Goal: Task Accomplishment & Management: Use online tool/utility

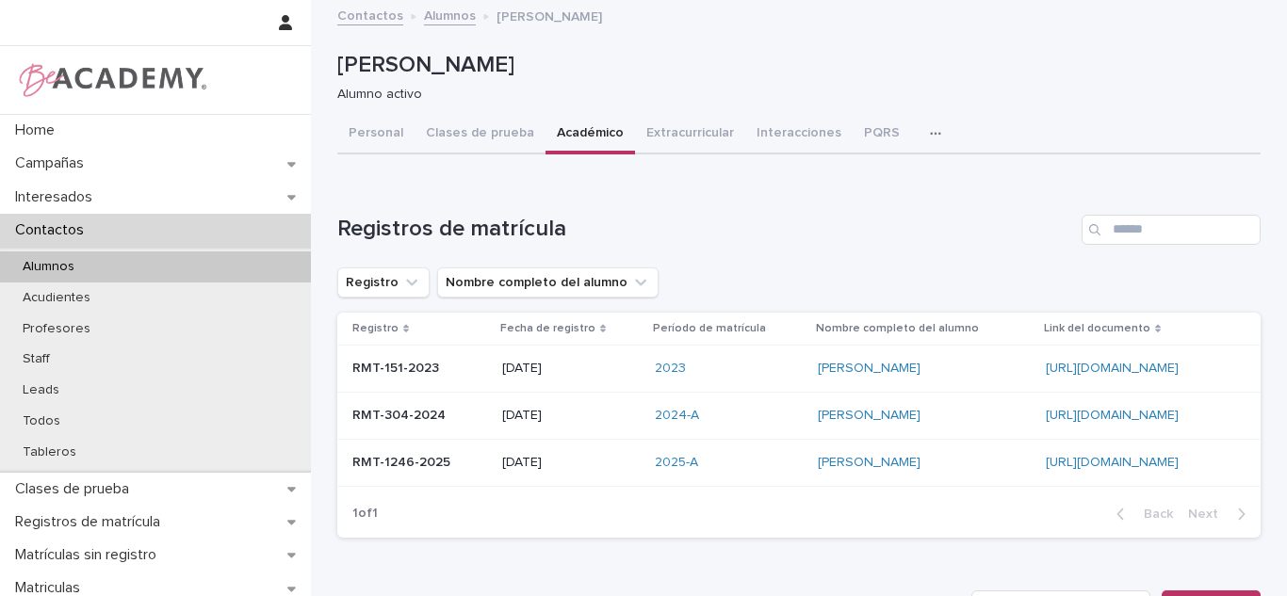
scroll to position [11, 0]
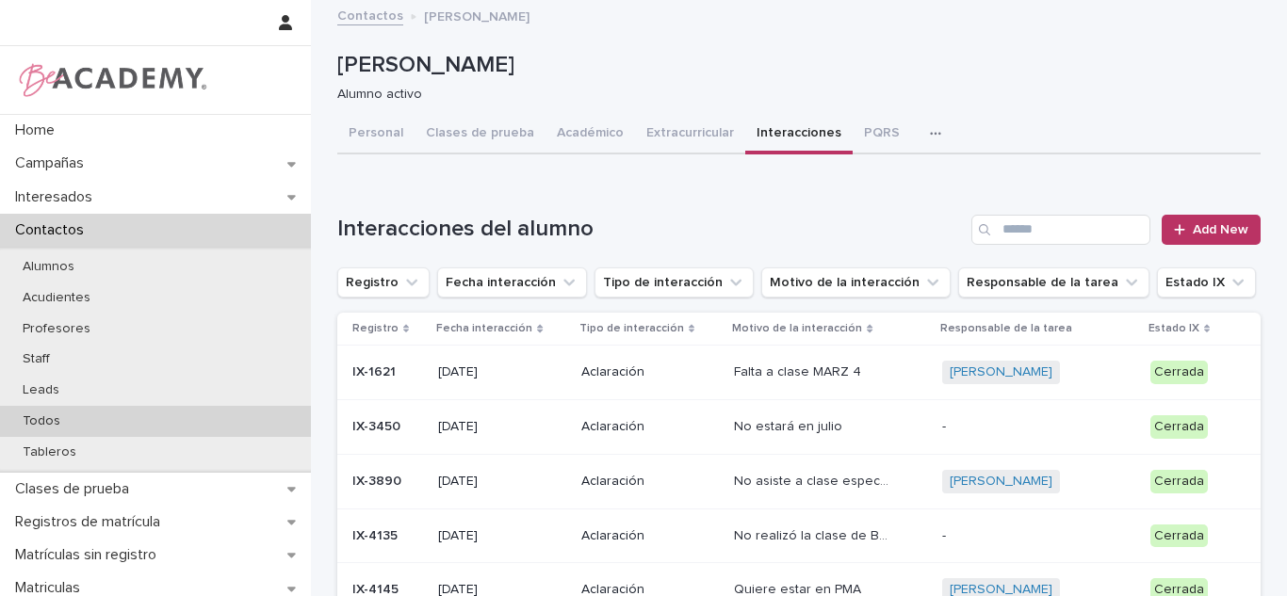
click at [95, 421] on div "Todos" at bounding box center [155, 421] width 311 height 31
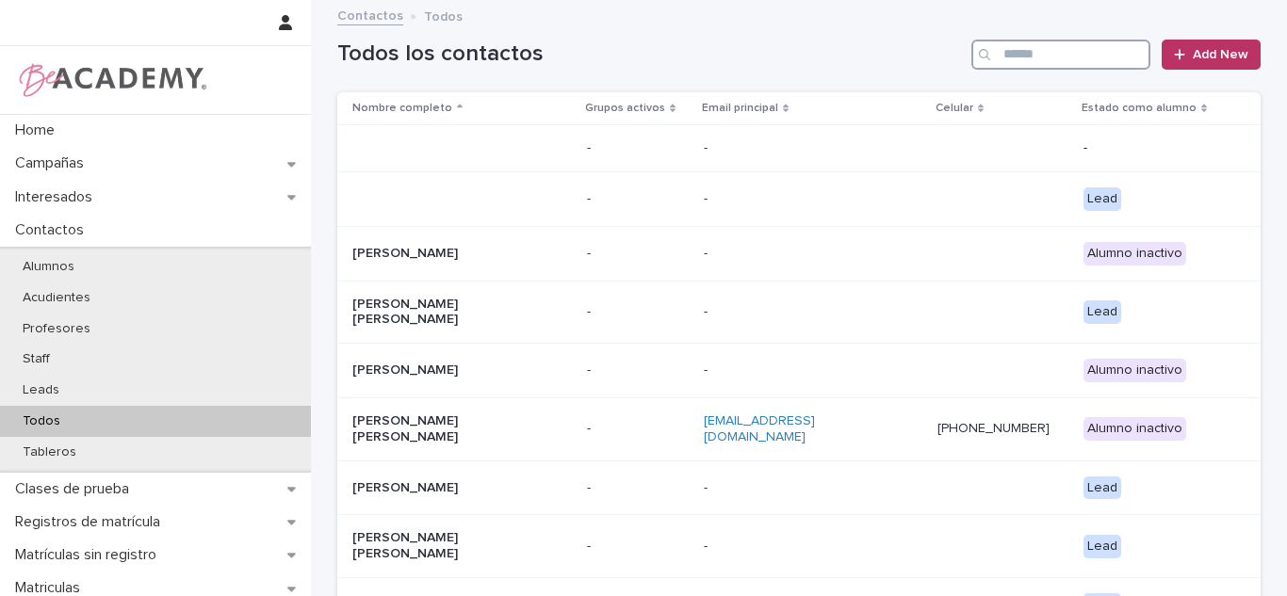
click at [1026, 57] on input "Search" at bounding box center [1060, 55] width 179 height 30
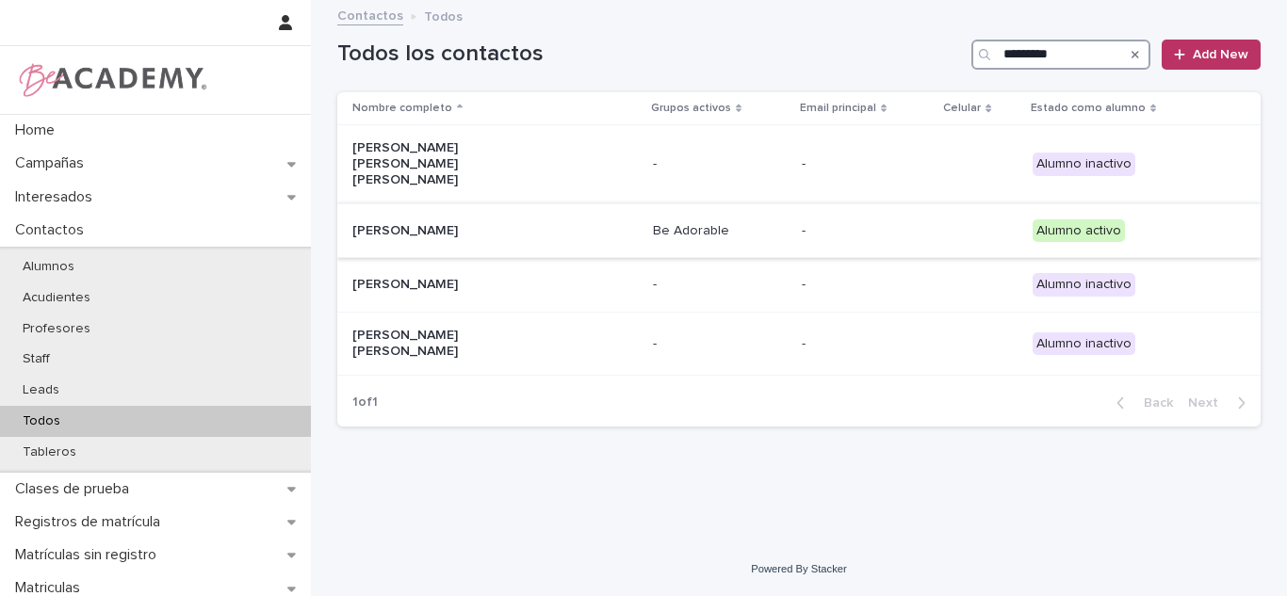
type input "*********"
click at [631, 216] on div "[PERSON_NAME]" at bounding box center [494, 231] width 285 height 31
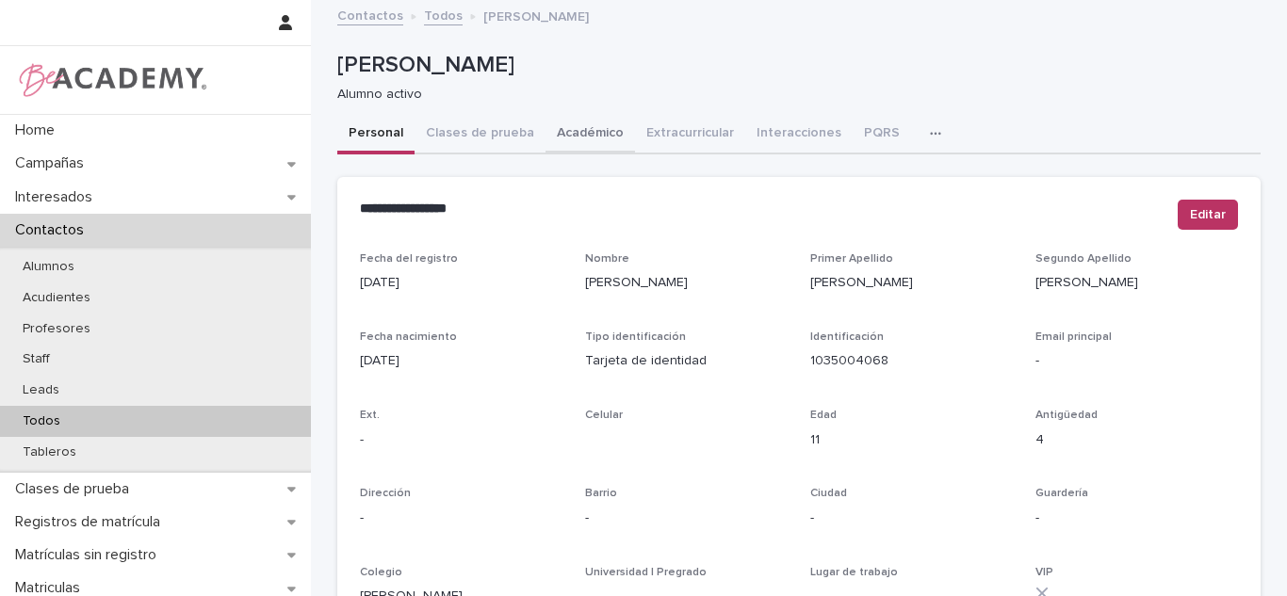
click at [593, 127] on button "Académico" at bounding box center [589, 135] width 89 height 40
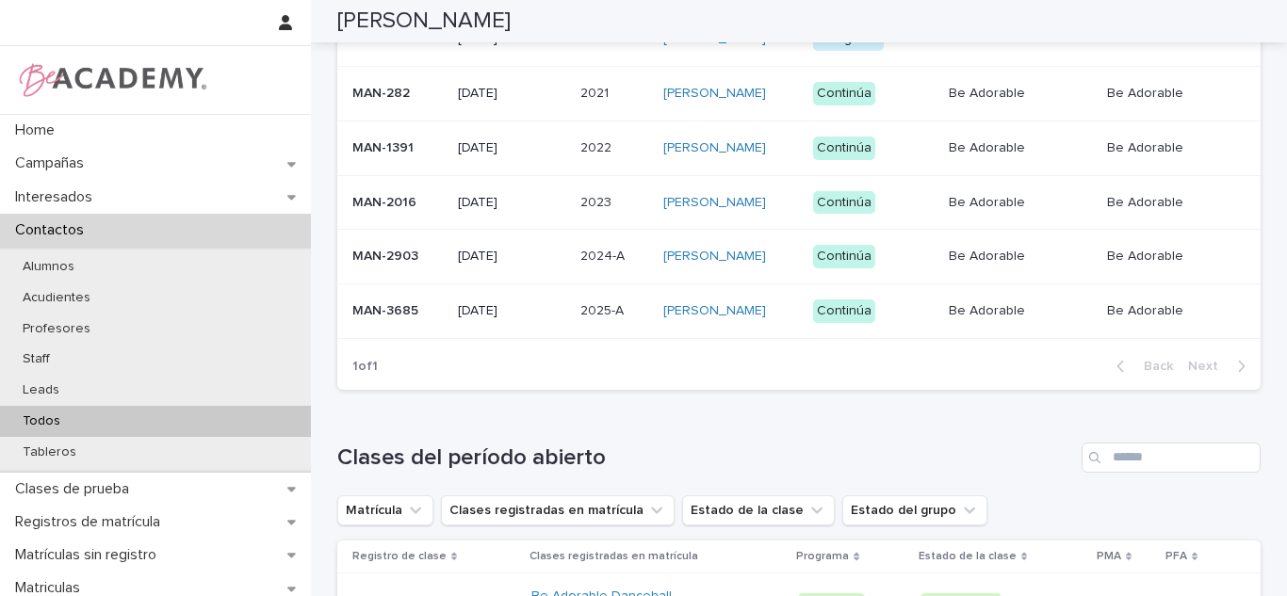
scroll to position [640, 0]
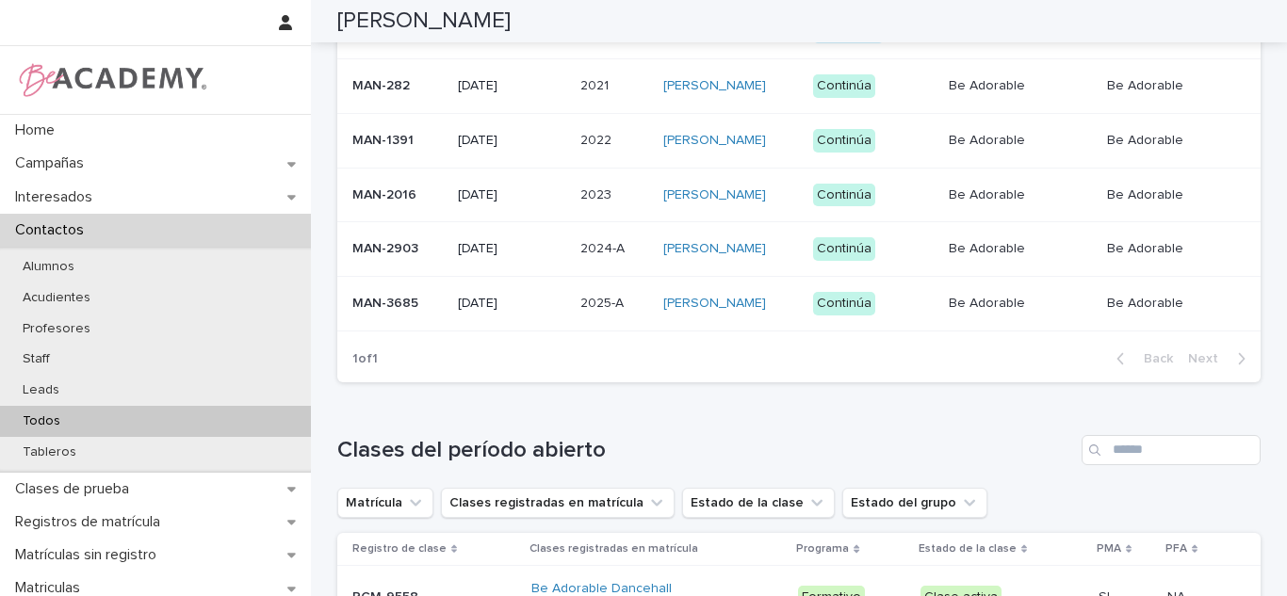
click at [580, 302] on p "2025-A" at bounding box center [603, 302] width 47 height 20
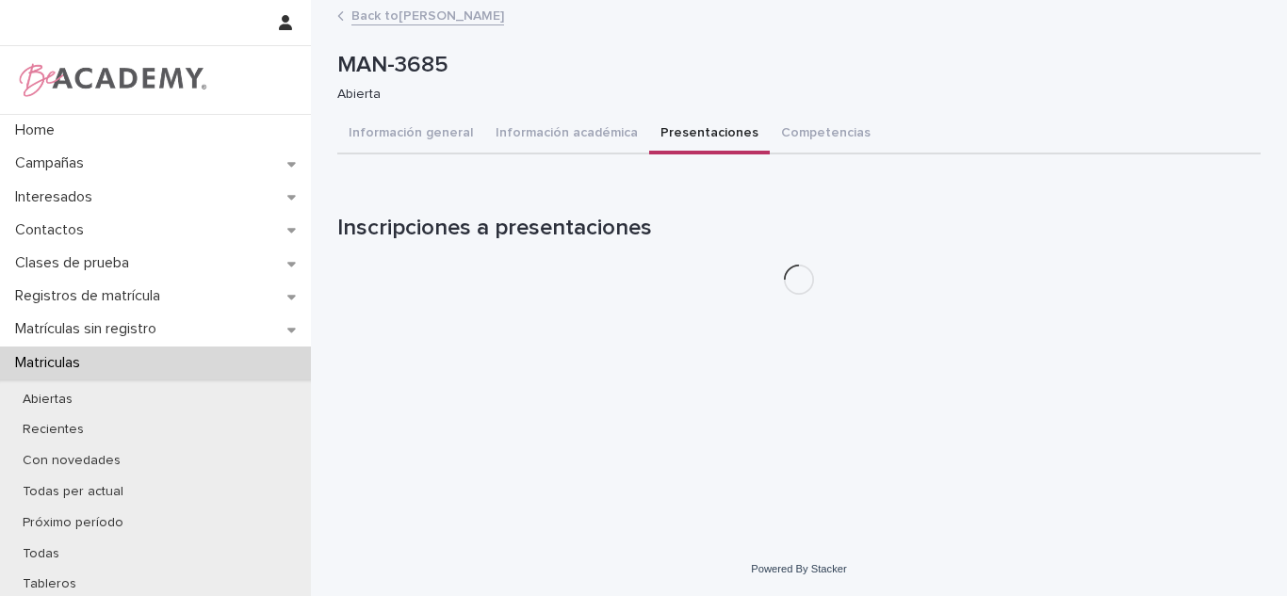
click at [656, 119] on button "Presentaciones" at bounding box center [709, 135] width 121 height 40
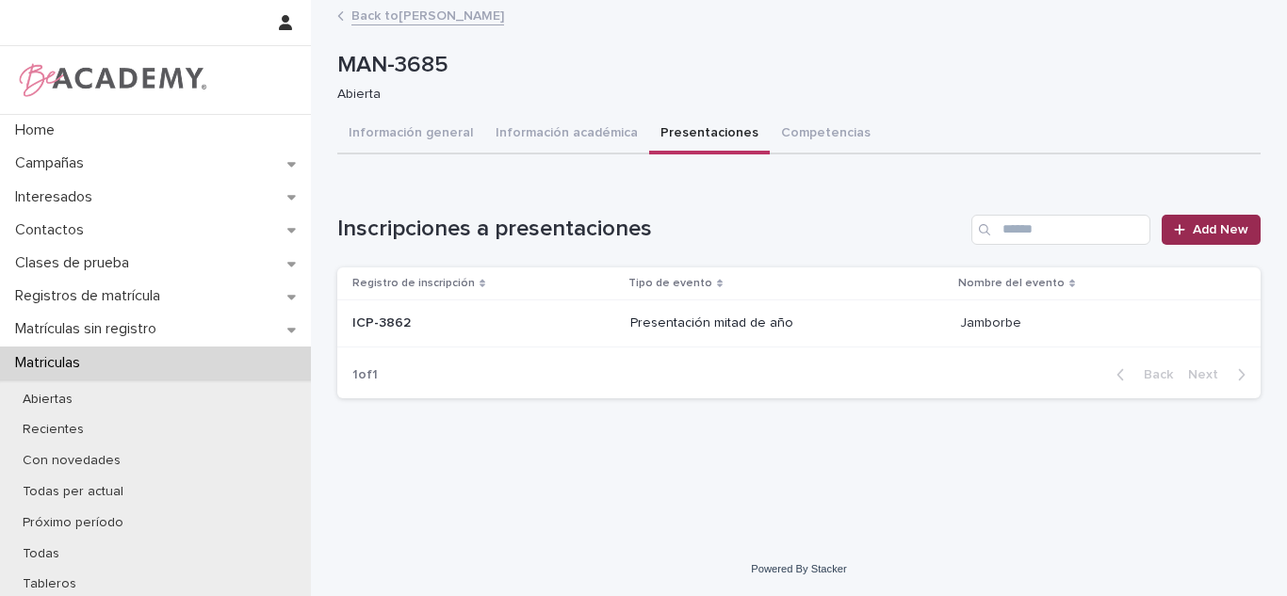
click at [1186, 244] on link "Add New" at bounding box center [1210, 230] width 99 height 30
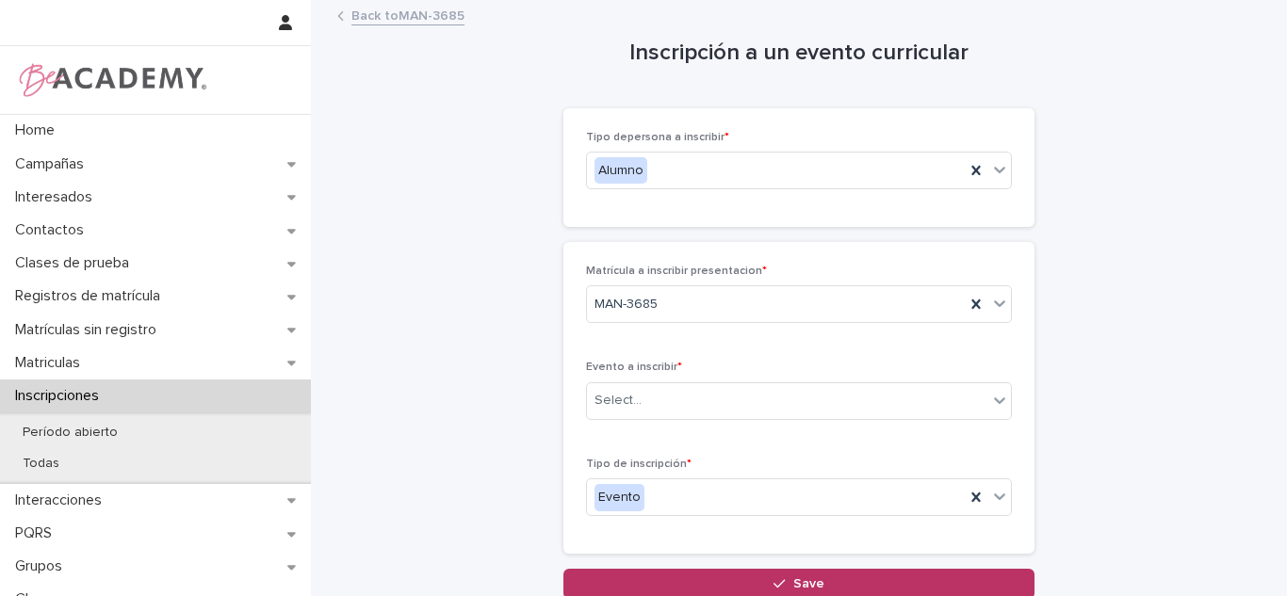
click at [417, 20] on link "Back to MAN-3685" at bounding box center [407, 15] width 113 height 22
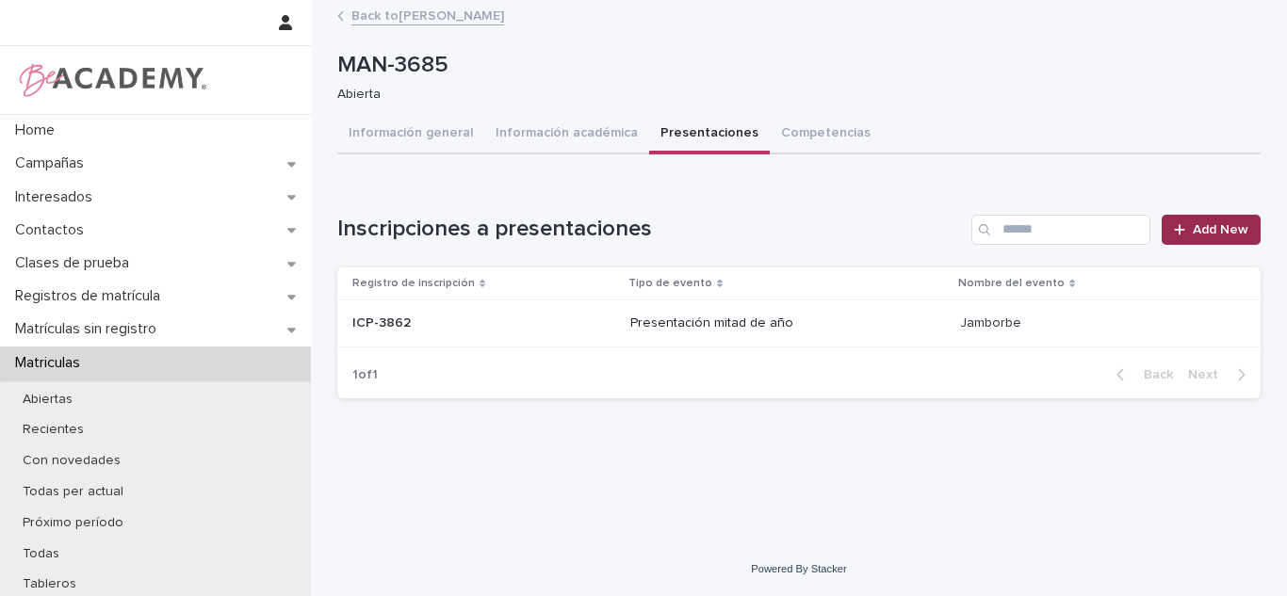
click at [1178, 234] on icon at bounding box center [1179, 229] width 11 height 13
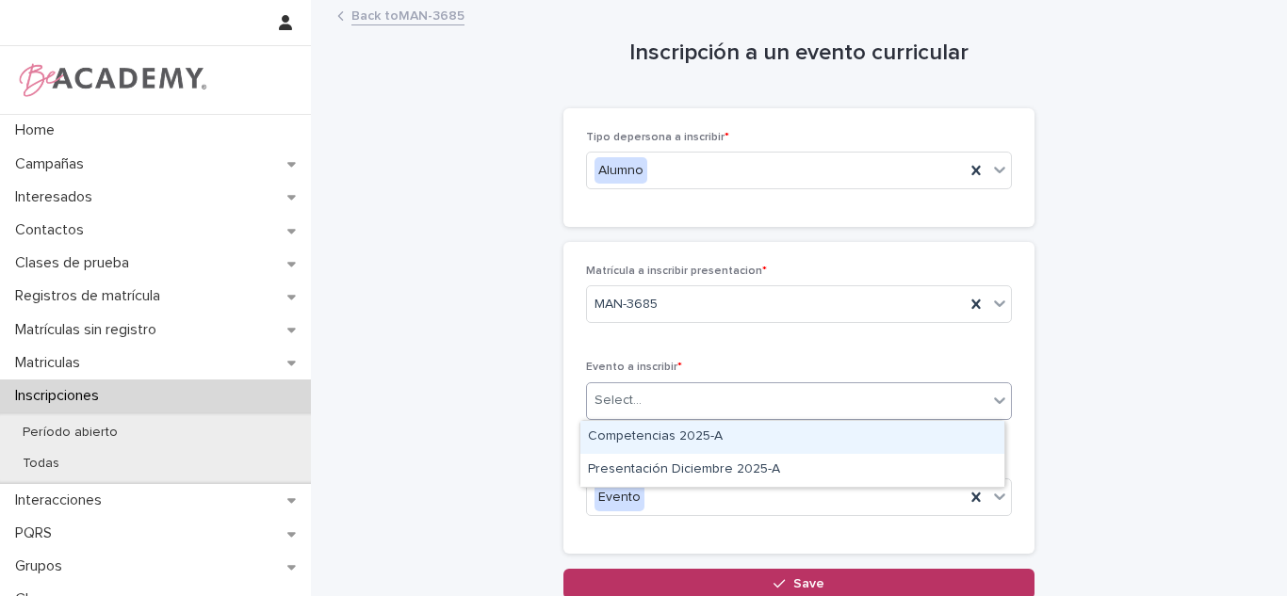
click at [653, 410] on div "Select..." at bounding box center [787, 400] width 400 height 31
click at [602, 413] on div "Select..." at bounding box center [787, 400] width 400 height 31
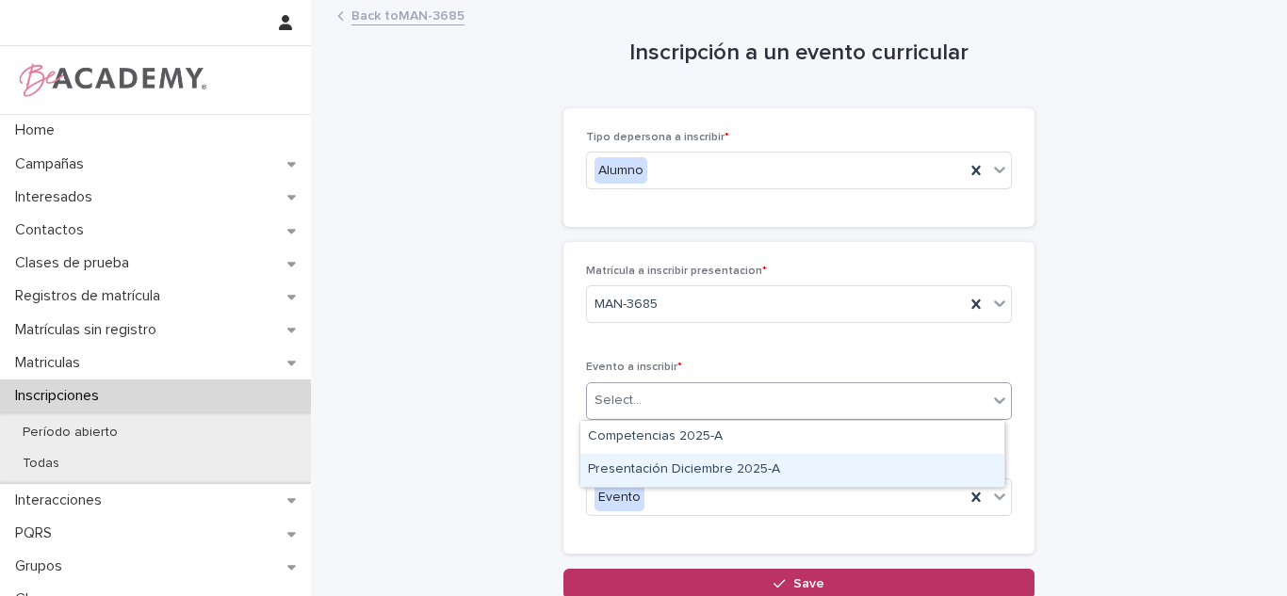
click at [651, 463] on div "Presentación Diciembre 2025-A" at bounding box center [792, 470] width 424 height 33
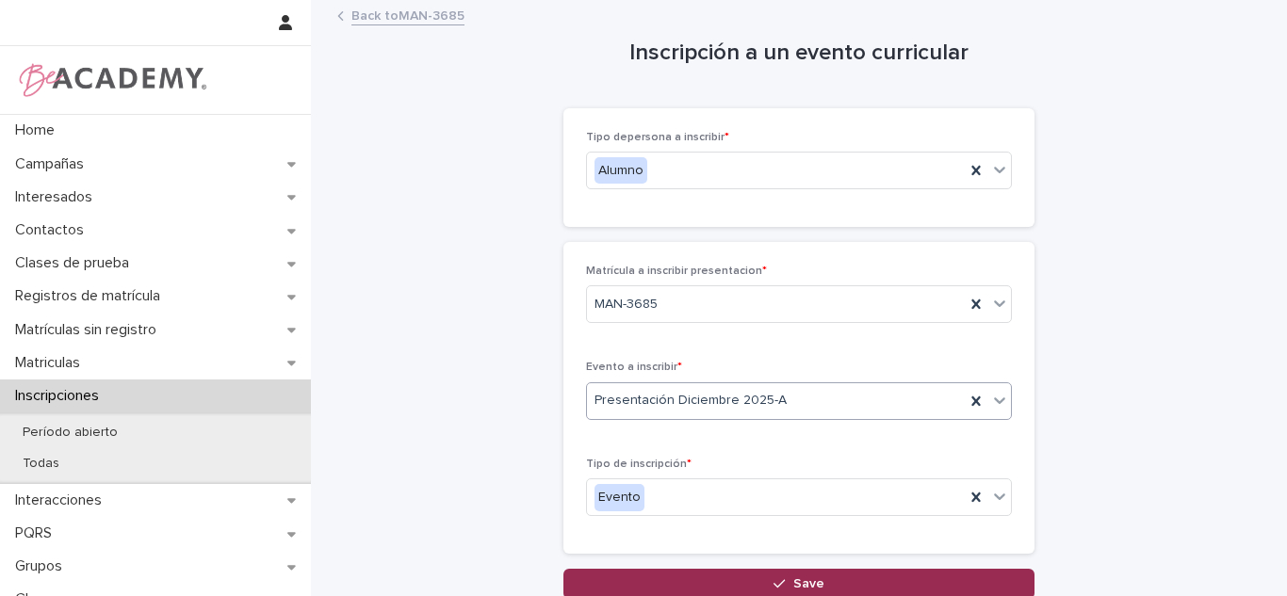
click at [739, 580] on button "Save" at bounding box center [798, 584] width 471 height 30
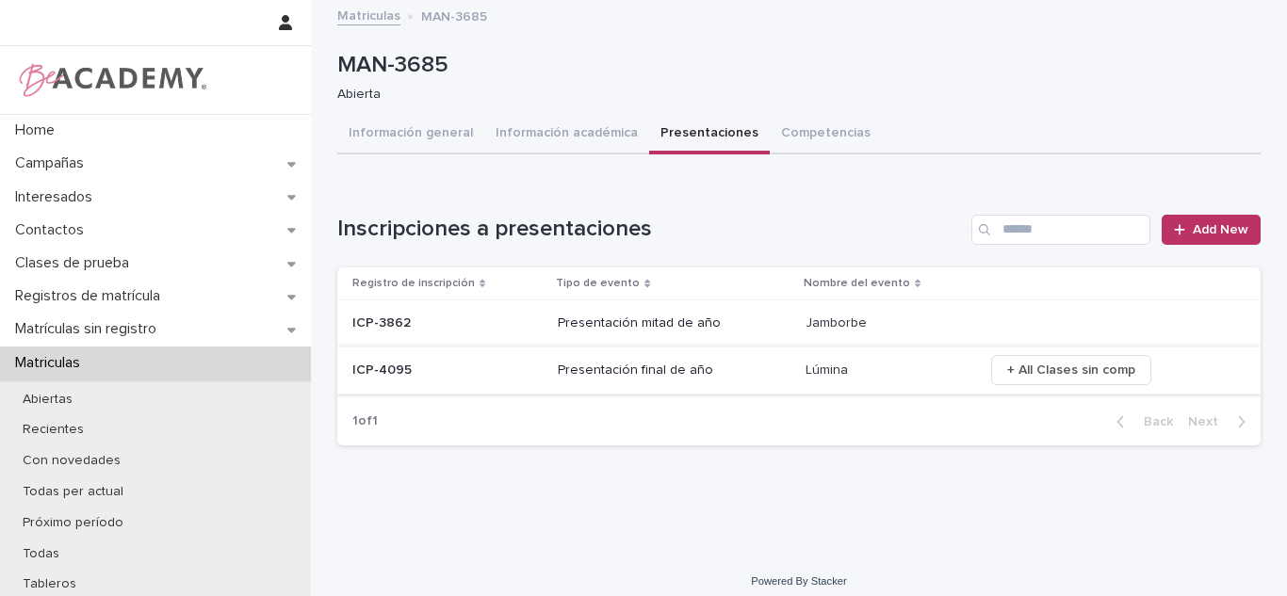
click at [1118, 375] on button "+ All Clases sin comp" at bounding box center [1071, 370] width 160 height 30
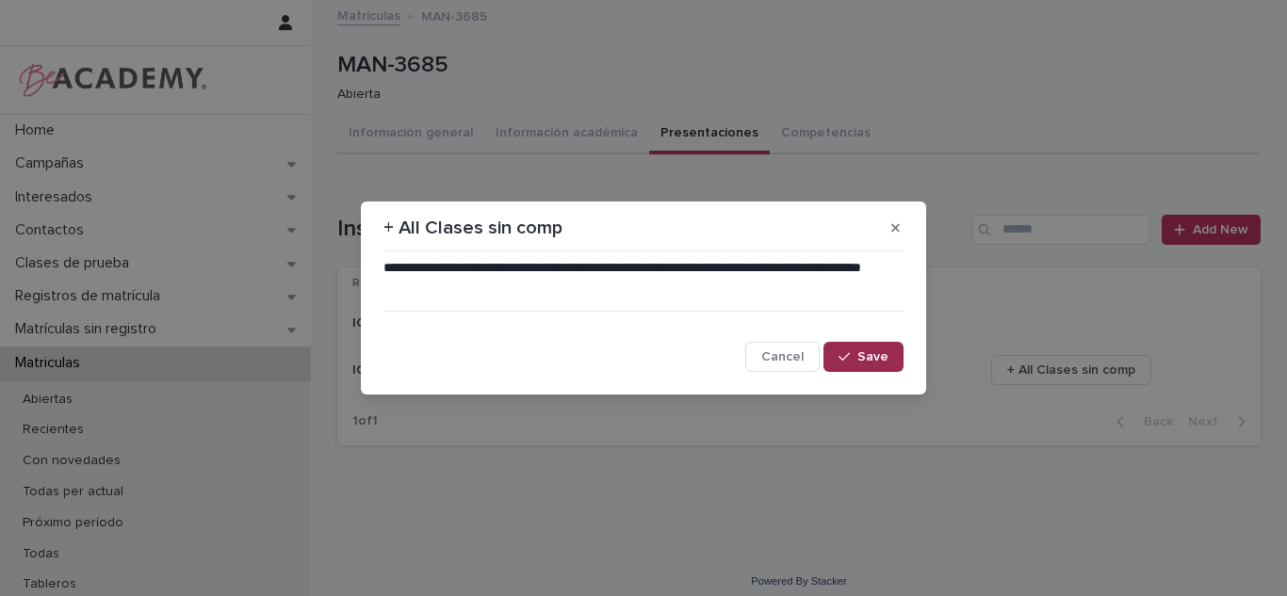
click at [879, 362] on span "Save" at bounding box center [872, 356] width 31 height 13
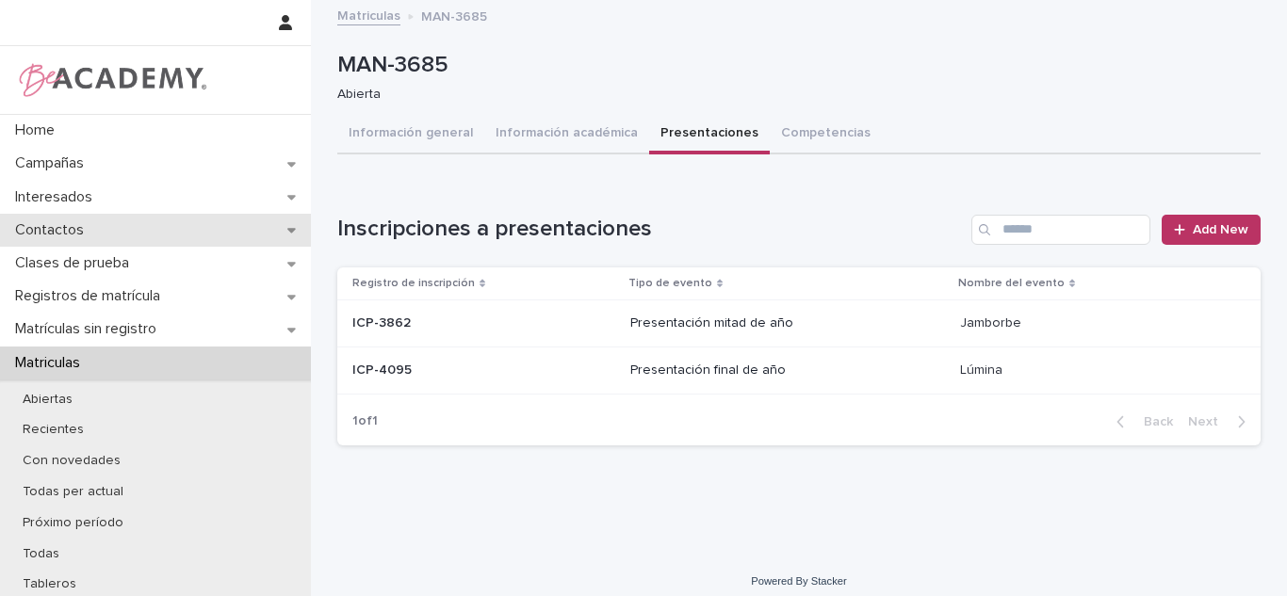
click at [217, 227] on div "Contactos" at bounding box center [155, 230] width 311 height 33
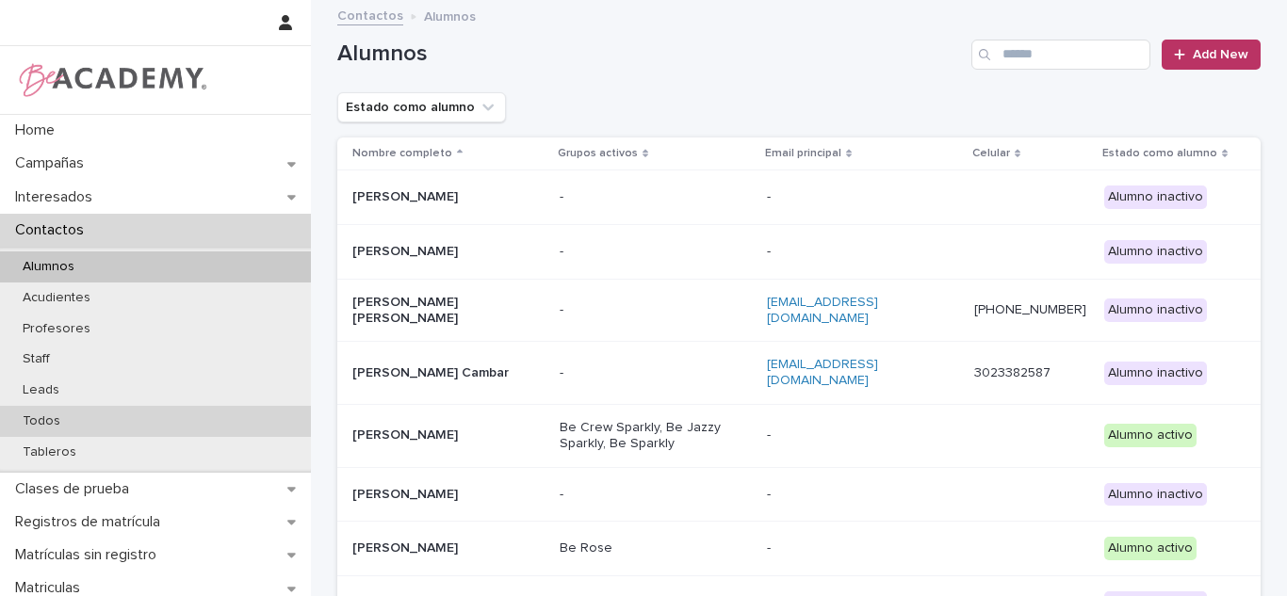
click at [129, 422] on div "Todos" at bounding box center [155, 421] width 311 height 31
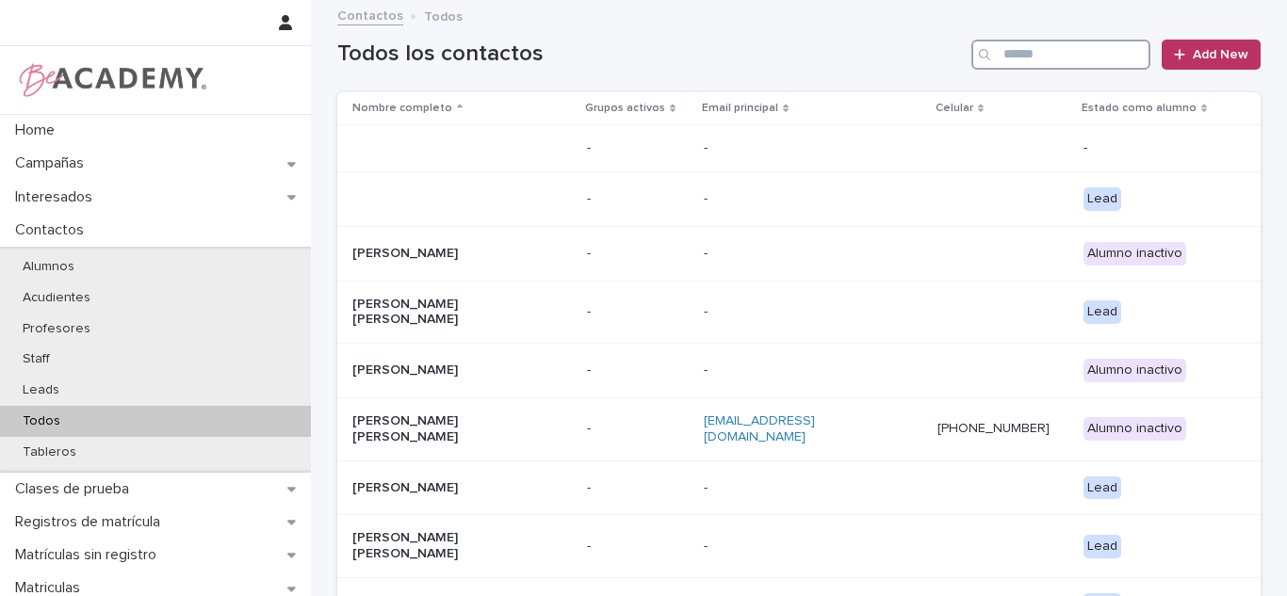
click at [1015, 53] on input "Search" at bounding box center [1060, 55] width 179 height 30
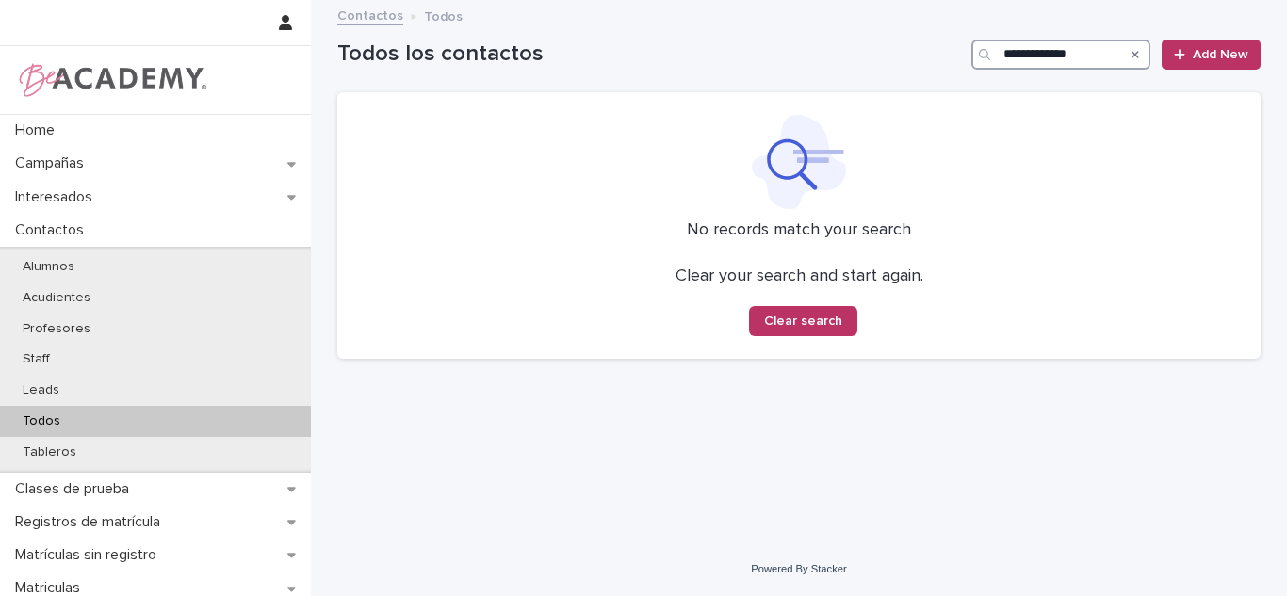
type input "**********"
click at [1080, 62] on input "**********" at bounding box center [1060, 55] width 179 height 30
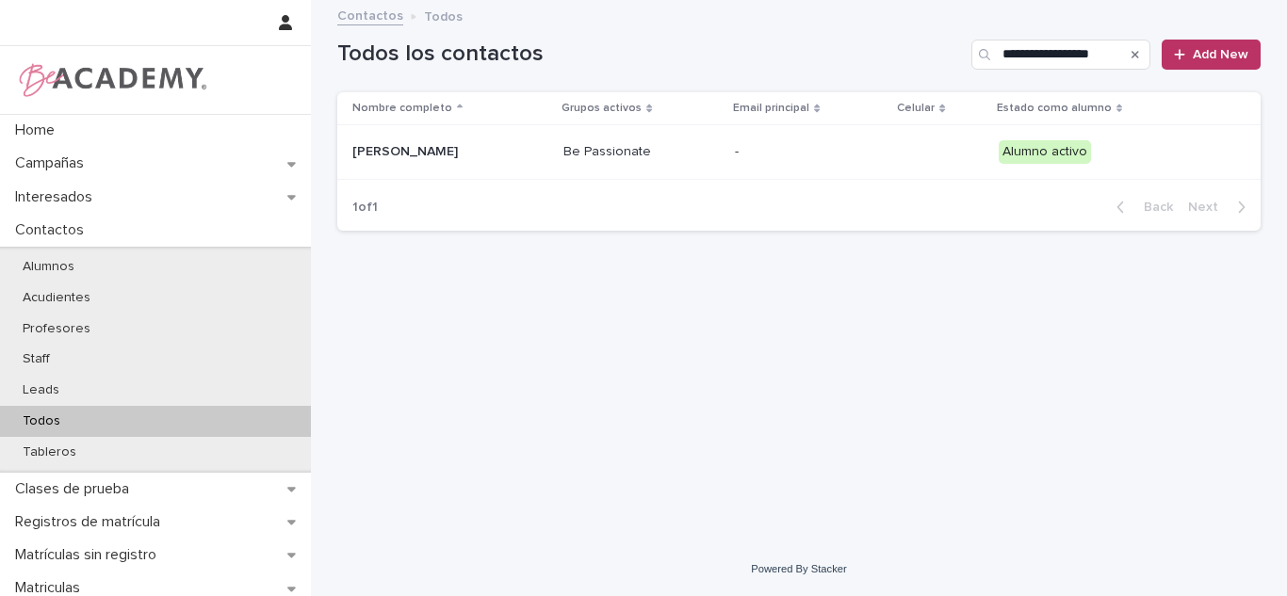
type input "**********"
drag, startPoint x: 729, startPoint y: 87, endPoint x: 1286, endPoint y: 18, distance: 561.0
click at [1286, 18] on div "**********" at bounding box center [799, 298] width 976 height 596
click at [493, 138] on div "[PERSON_NAME]" at bounding box center [450, 152] width 196 height 31
